Goal: Information Seeking & Learning: Learn about a topic

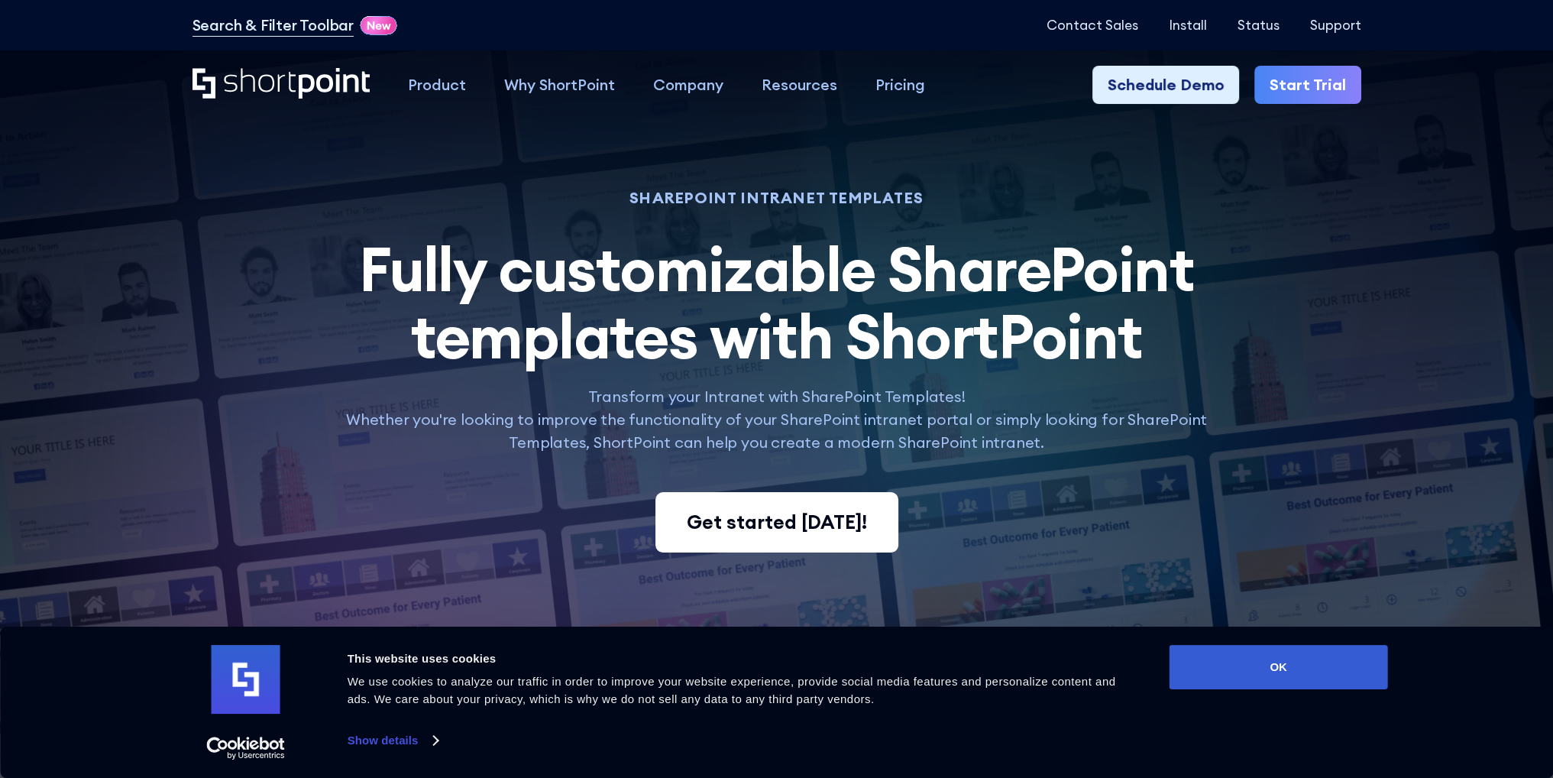
click at [763, 522] on div "Get started today!" at bounding box center [777, 522] width 180 height 29
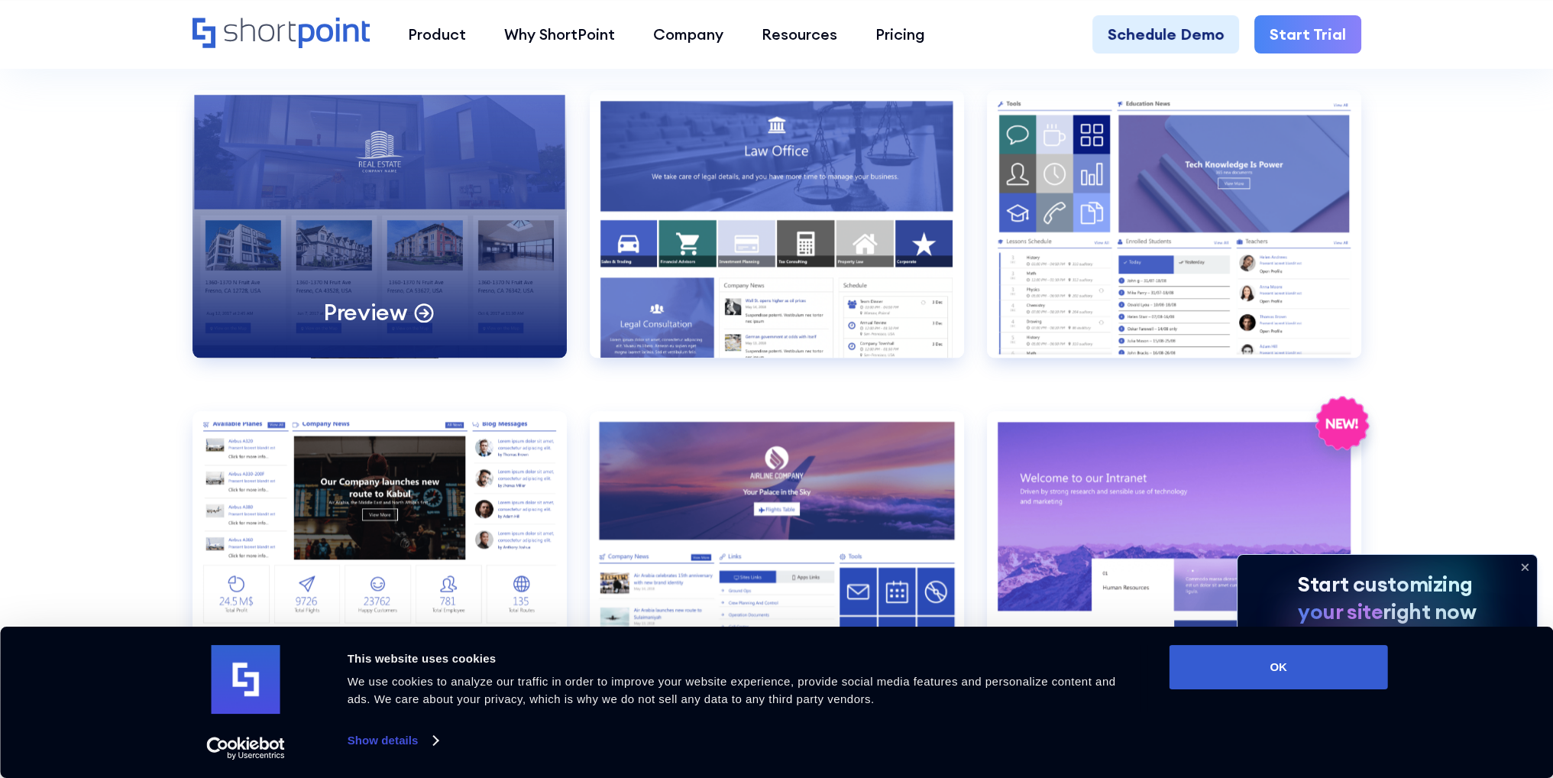
scroll to position [1757, 0]
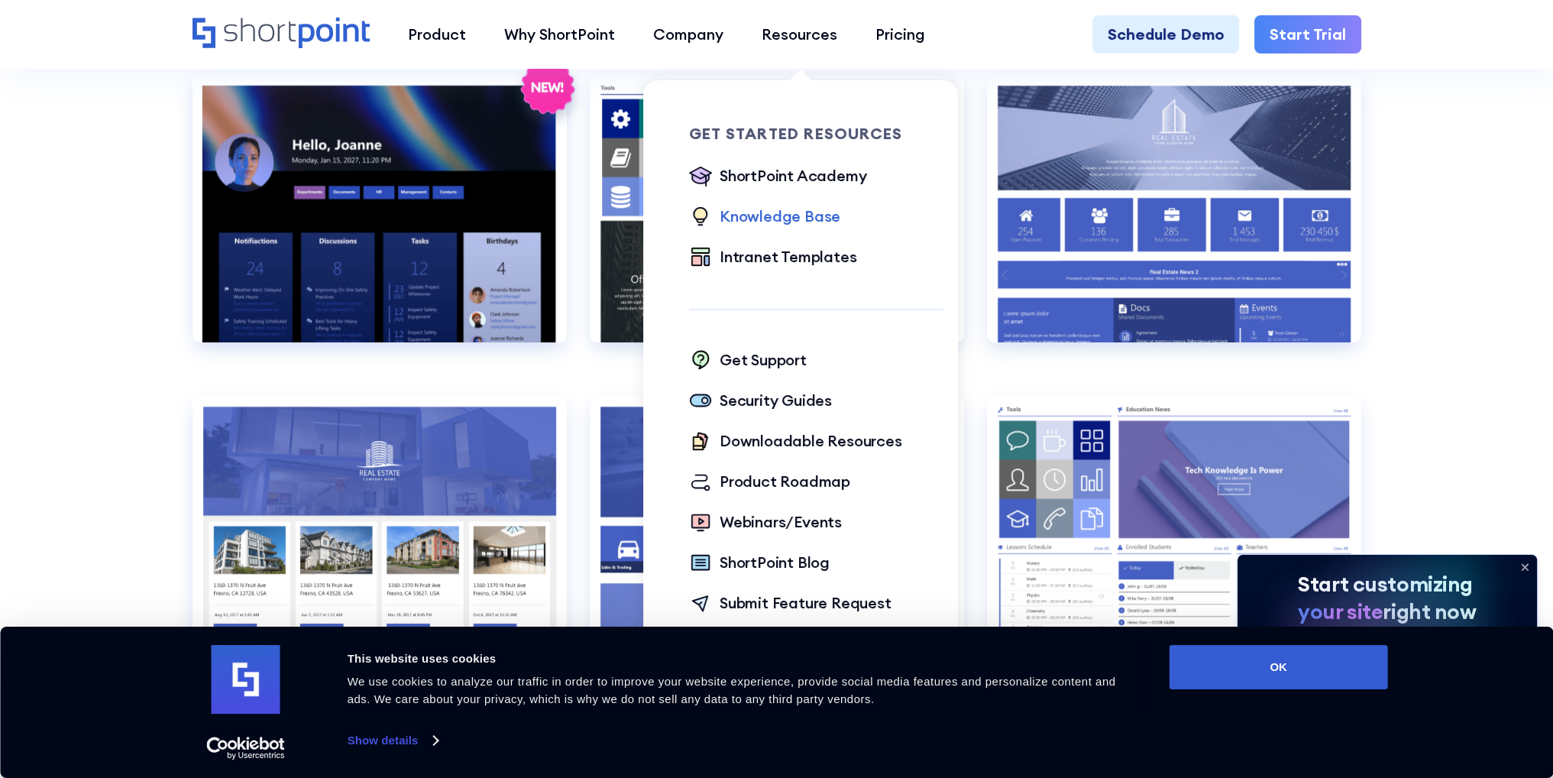
click at [752, 218] on div "Knowledge Base" at bounding box center [779, 216] width 121 height 23
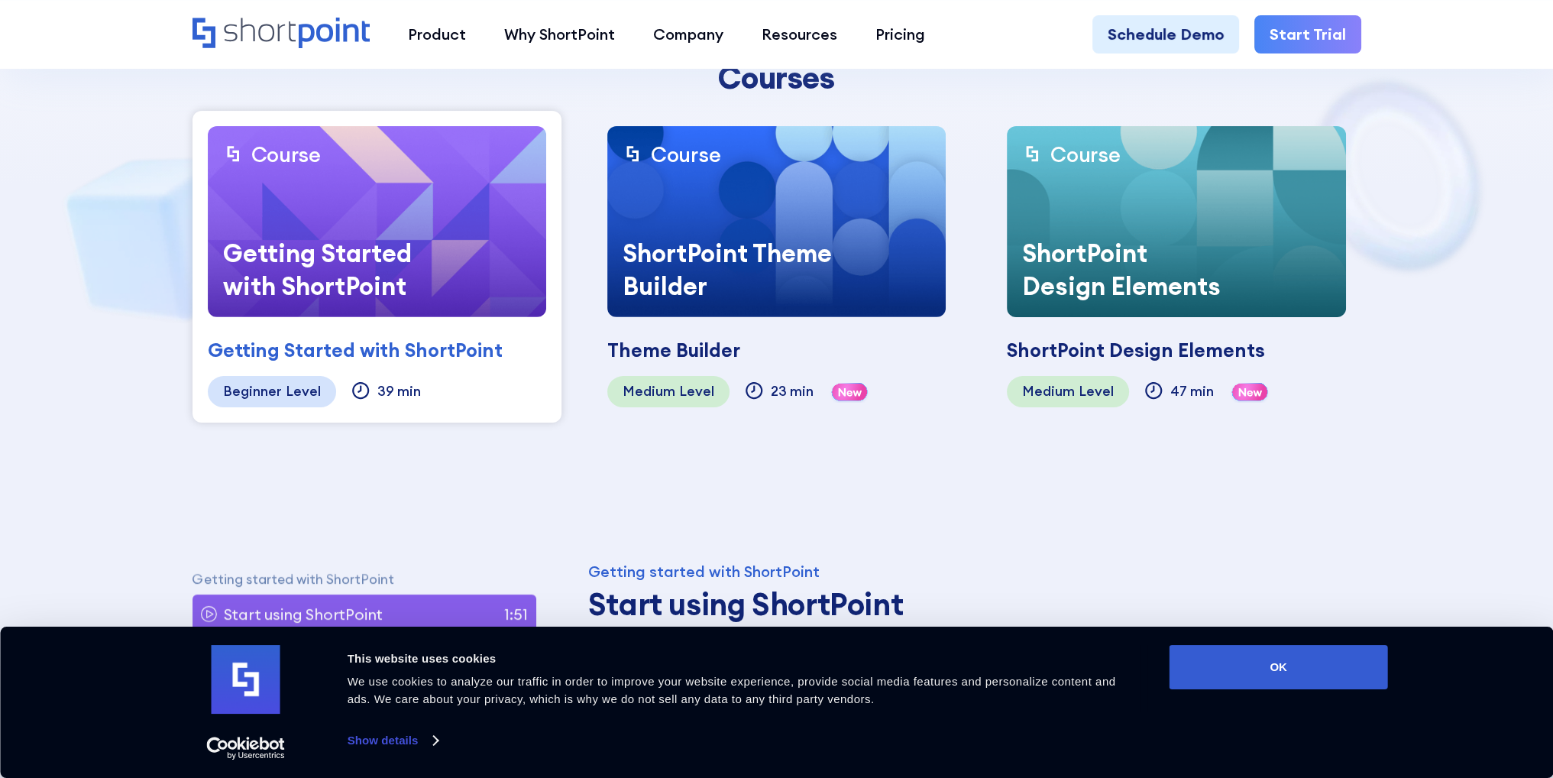
scroll to position [611, 0]
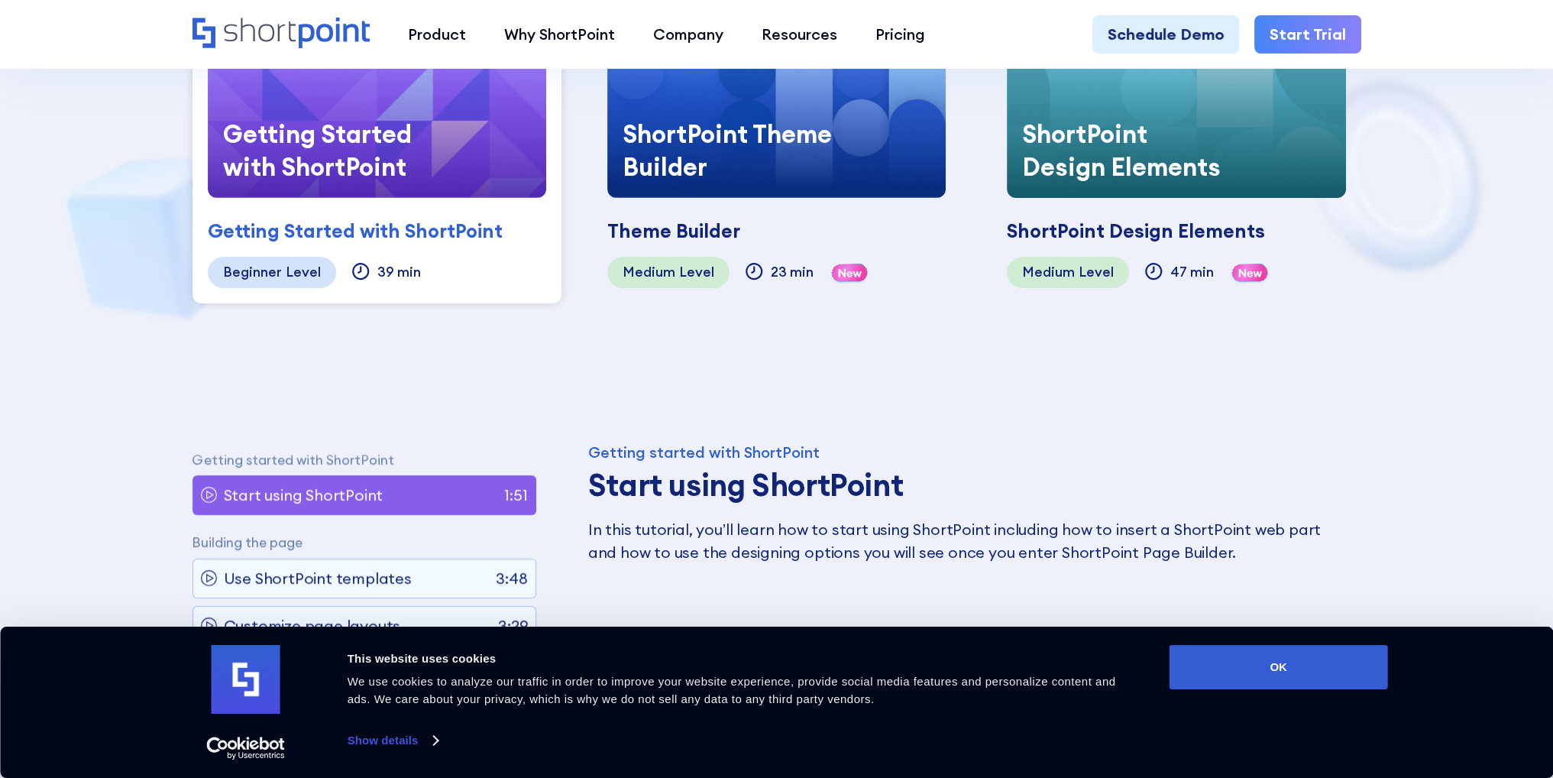
click at [393, 225] on div "Getting Started with ShortPoint" at bounding box center [355, 231] width 295 height 29
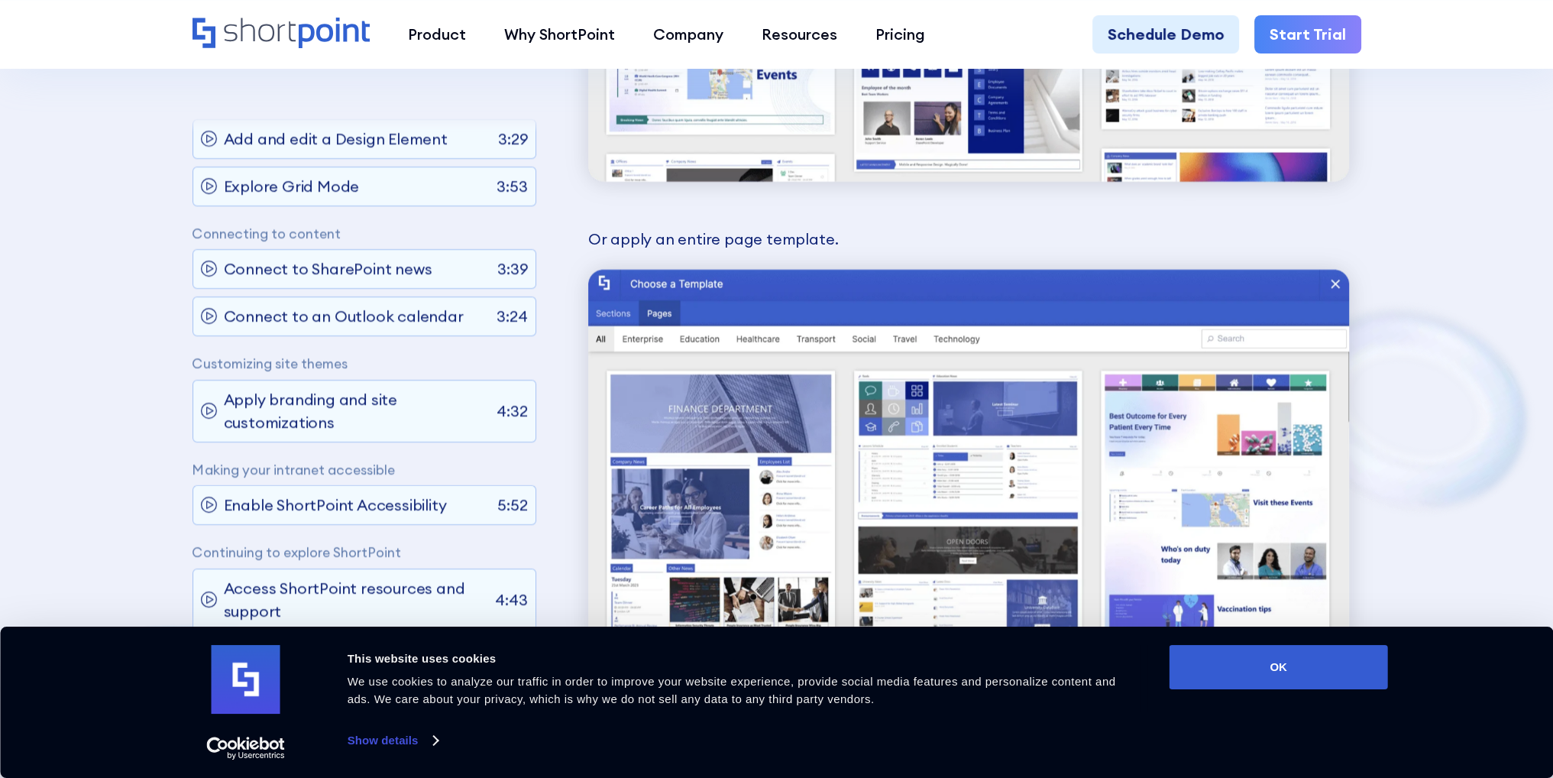
scroll to position [6492, 0]
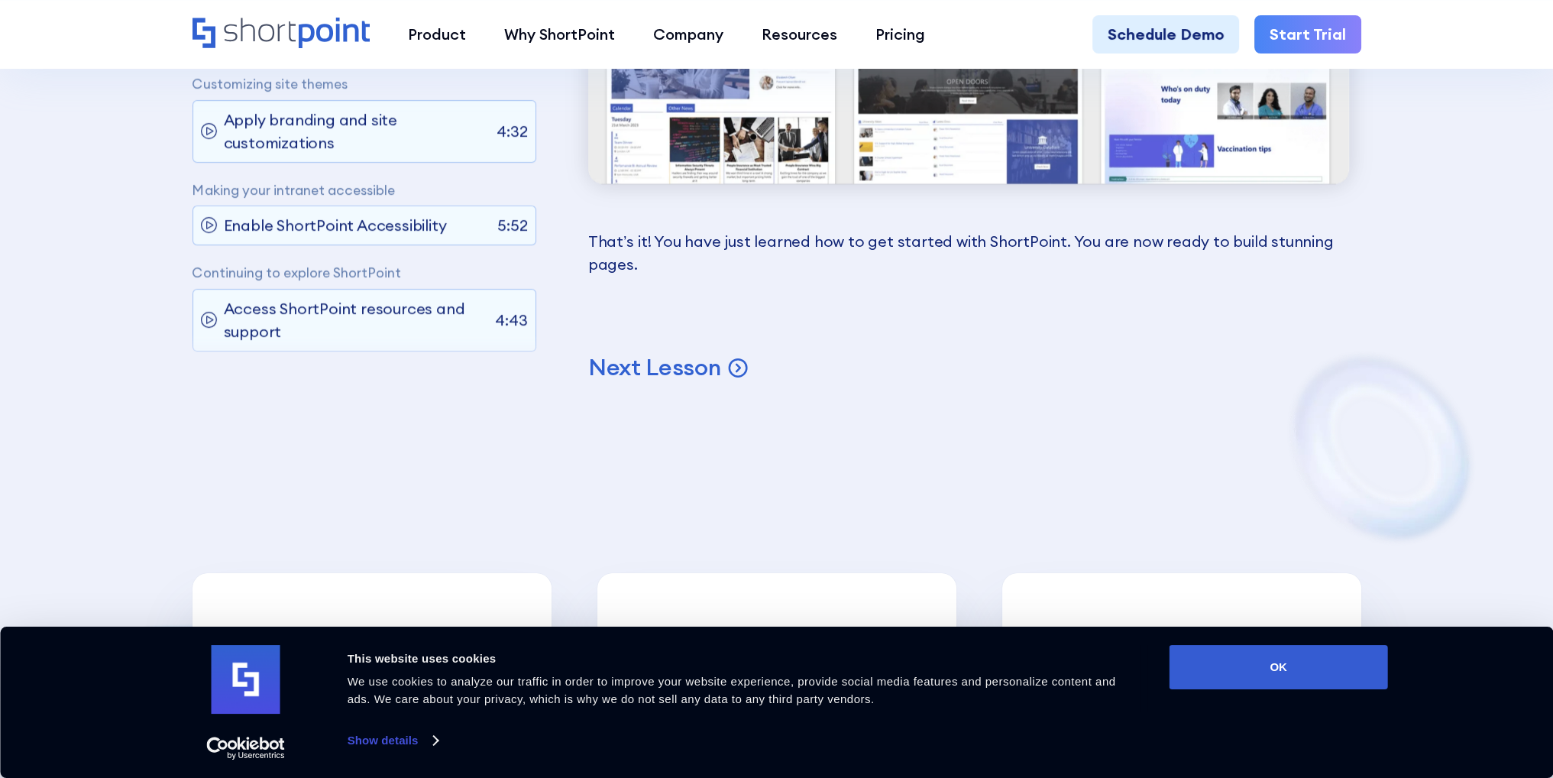
drag, startPoint x: 894, startPoint y: 311, endPoint x: 874, endPoint y: 299, distance: 22.9
